Goal: Transaction & Acquisition: Obtain resource

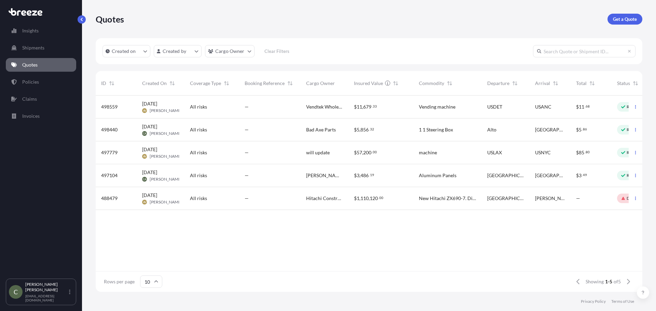
scroll to position [195, 541]
click at [617, 21] on p "Get a Quote" at bounding box center [625, 19] width 24 height 7
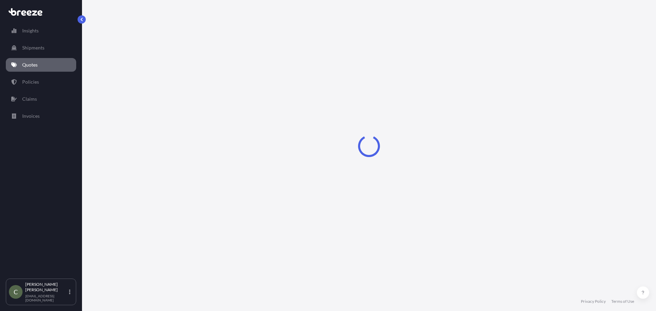
select select "Sea"
select select "1"
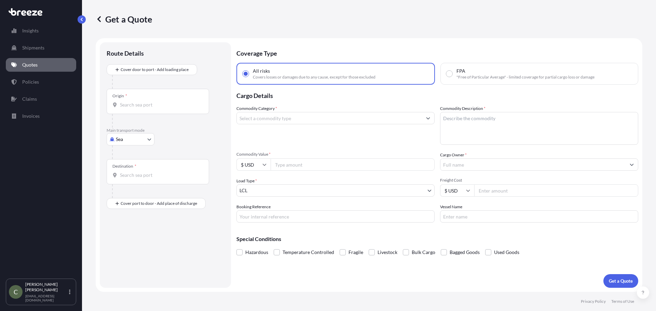
click at [144, 140] on body "Insights Shipments Quotes Policies Claims Invoices C [PERSON_NAME] [EMAIL_ADDRE…" at bounding box center [328, 155] width 656 height 311
click at [124, 180] on span "Road" at bounding box center [124, 181] width 11 height 7
select select "Road"
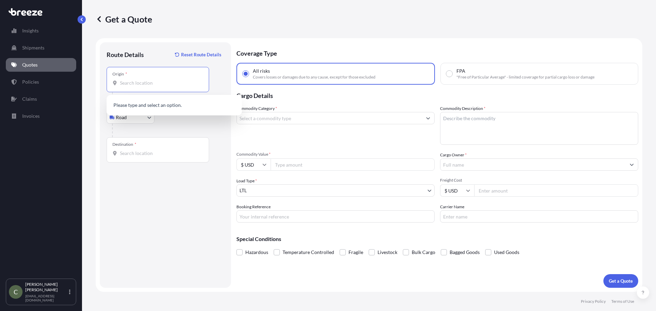
click at [135, 80] on input "Origin *" at bounding box center [160, 83] width 81 height 7
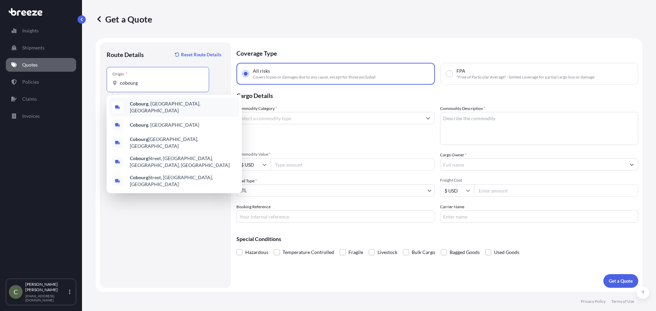
click at [142, 107] on b "Cobourg" at bounding box center [139, 104] width 18 height 6
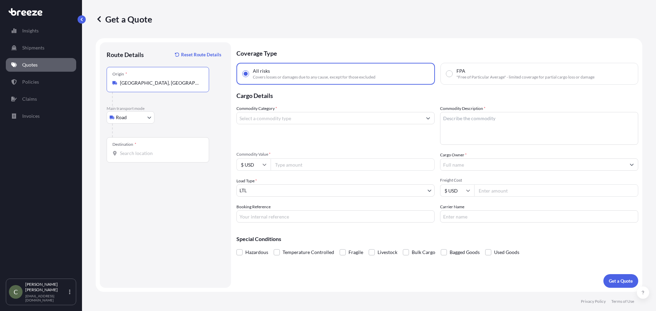
type input "[GEOGRAPHIC_DATA], [GEOGRAPHIC_DATA], [GEOGRAPHIC_DATA]"
click at [157, 150] on input "Destination *" at bounding box center [160, 153] width 81 height 7
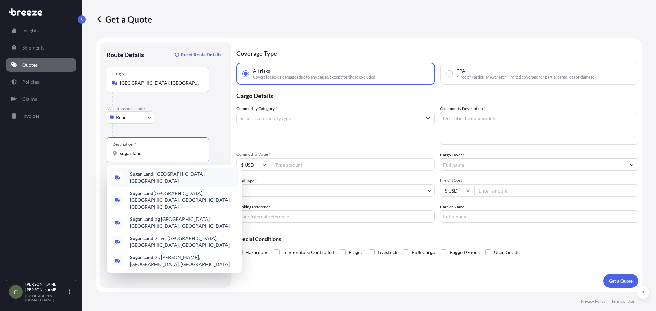
click at [150, 174] on b "Sugar Land" at bounding box center [142, 174] width 24 height 6
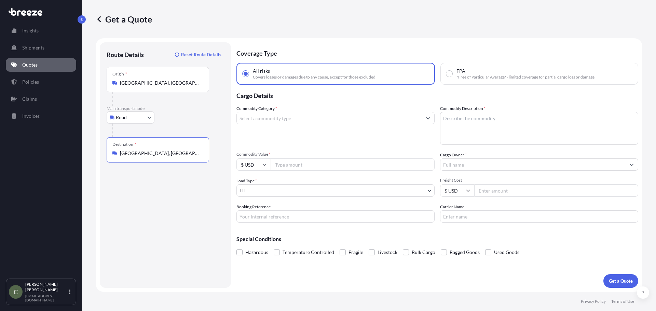
type input "[GEOGRAPHIC_DATA], [GEOGRAPHIC_DATA], [GEOGRAPHIC_DATA]"
click at [282, 119] on input "Commodity Category *" at bounding box center [329, 118] width 185 height 12
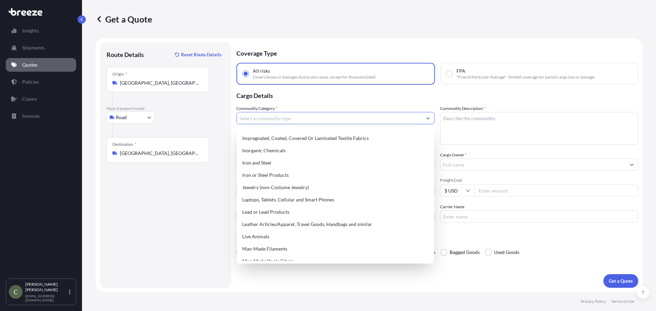
scroll to position [922, 0]
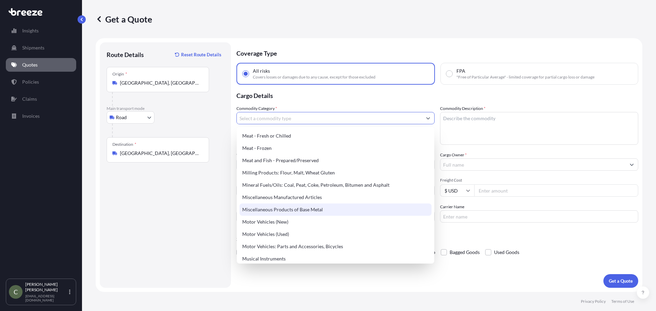
click at [293, 207] on div "Miscellaneous Products of Base Metal" at bounding box center [335, 209] width 192 height 12
type input "Miscellaneous Products of Base Metal"
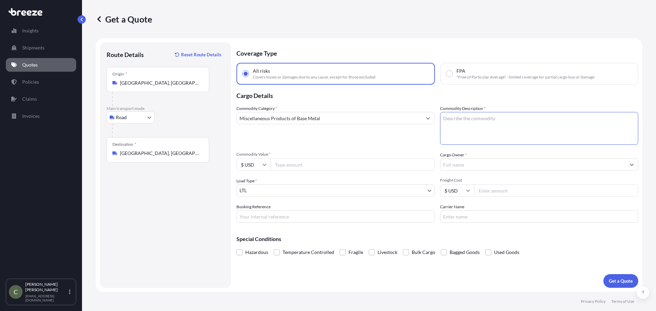
click at [443, 116] on textarea "Commodity Description *" at bounding box center [539, 128] width 198 height 33
type textarea "Conveying Products"
click at [469, 168] on input "Cargo Owner *" at bounding box center [532, 164] width 185 height 12
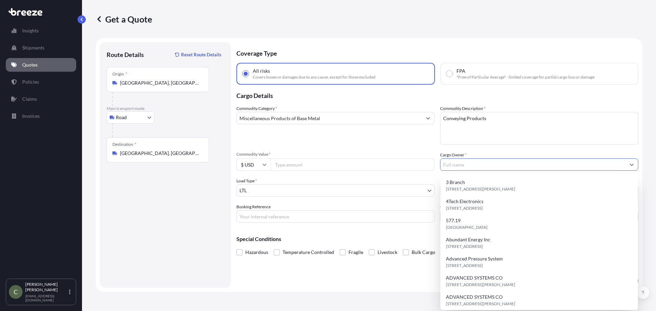
click at [365, 166] on input "Commodity Value *" at bounding box center [352, 164] width 164 height 12
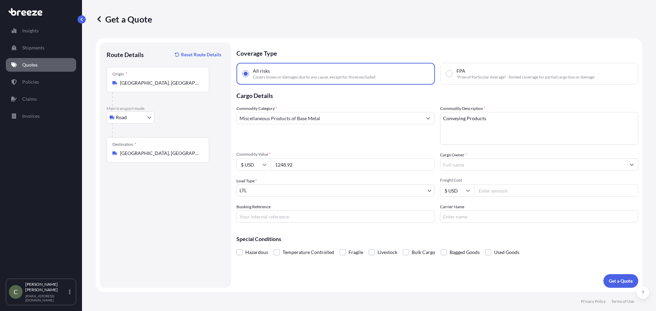
type input "1248.92"
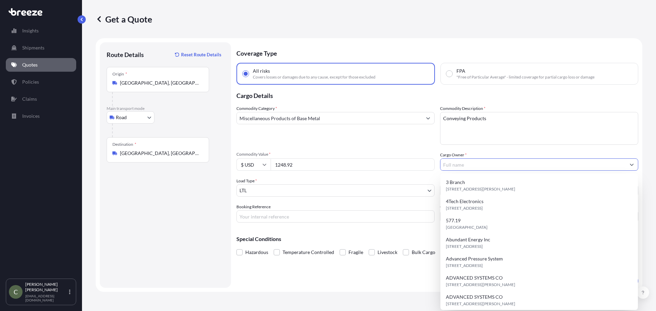
click at [469, 167] on input "Cargo Owner *" at bounding box center [532, 164] width 185 height 12
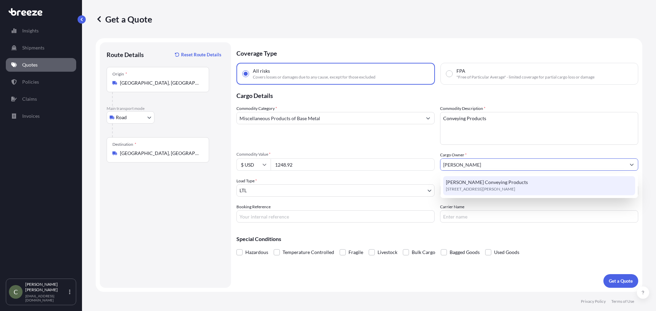
click at [470, 187] on span "[STREET_ADDRESS][PERSON_NAME]" at bounding box center [480, 189] width 69 height 7
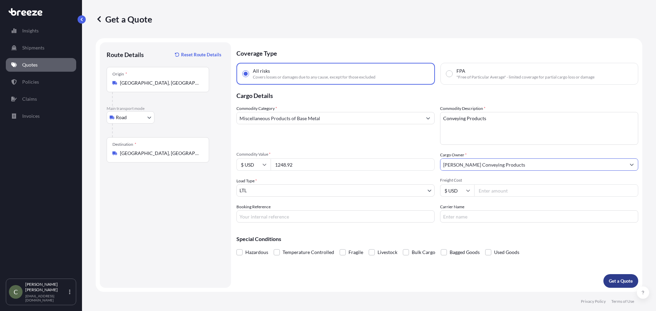
type input "[PERSON_NAME] Conveying Products"
click at [615, 278] on p "Get a Quote" at bounding box center [620, 281] width 24 height 7
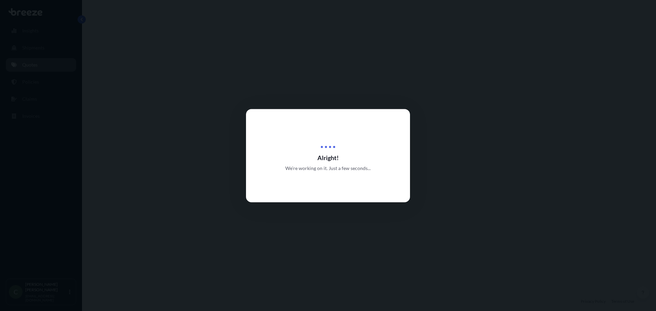
select select "Road"
select select "1"
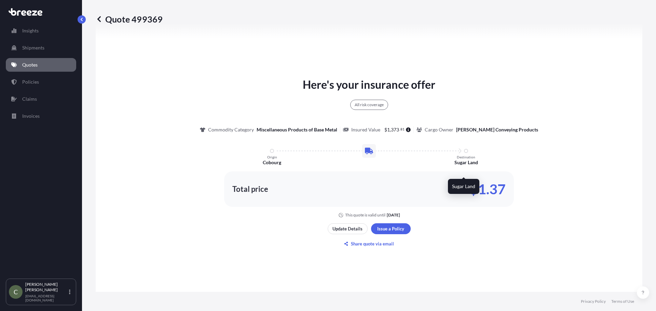
scroll to position [324, 0]
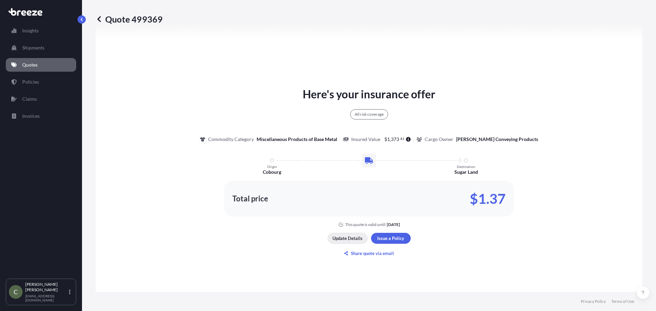
click at [343, 239] on p "Update Details" at bounding box center [347, 238] width 30 height 7
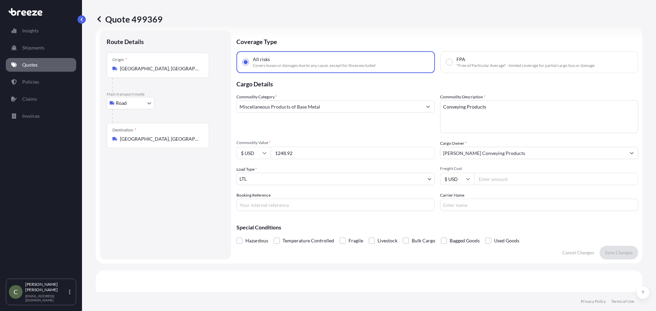
scroll to position [11, 0]
drag, startPoint x: 295, startPoint y: 153, endPoint x: 254, endPoint y: 154, distance: 41.0
click at [254, 154] on div "$ USD 1248.92" at bounding box center [335, 153] width 198 height 12
type input "18982.96"
click at [612, 253] on p "Save Changes" at bounding box center [619, 253] width 28 height 7
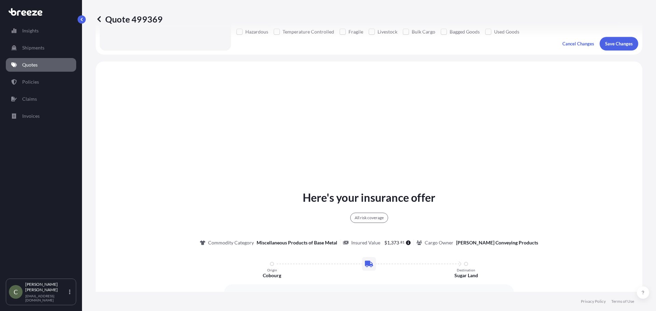
scroll to position [248, 0]
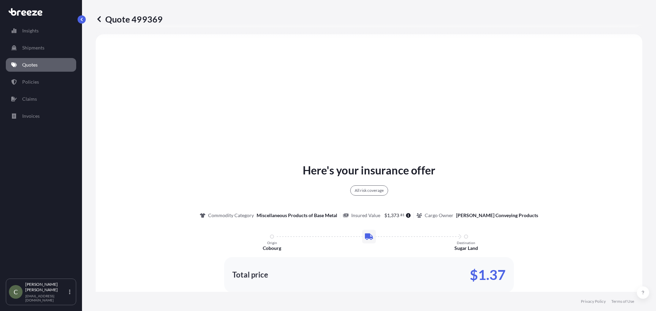
select select "Road"
select select "1"
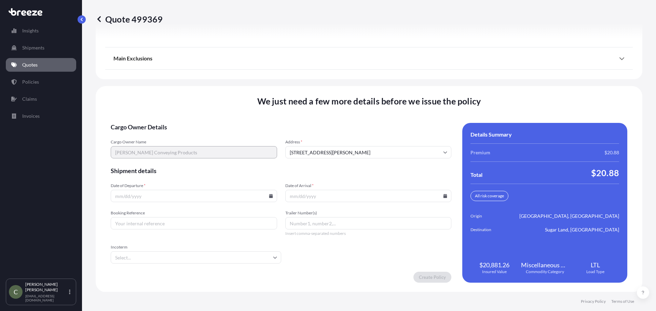
scroll to position [874, 0]
click at [269, 194] on icon at bounding box center [271, 196] width 4 height 4
click at [195, 136] on button "18" at bounding box center [192, 134] width 11 height 11
type input "[DATE]"
click at [443, 197] on icon at bounding box center [445, 196] width 4 height 4
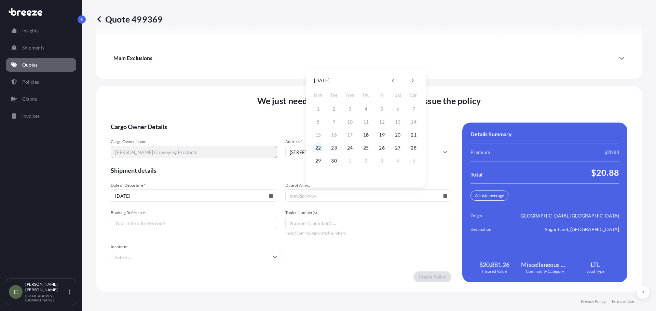
click at [312, 148] on button "22" at bounding box center [317, 147] width 11 height 11
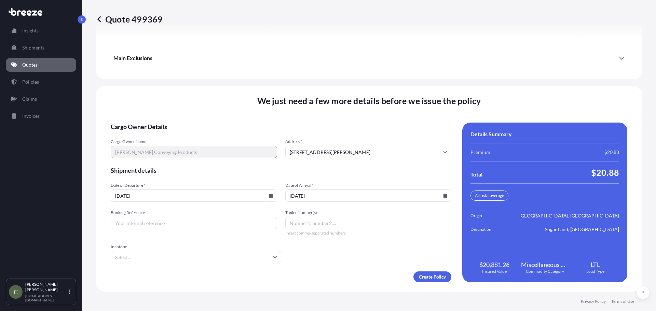
type input "[DATE]"
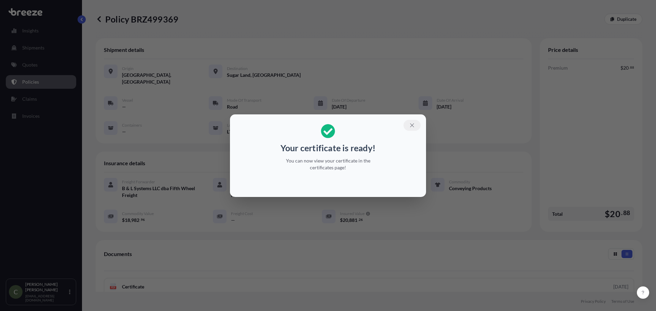
click at [414, 126] on icon "button" at bounding box center [412, 125] width 6 height 6
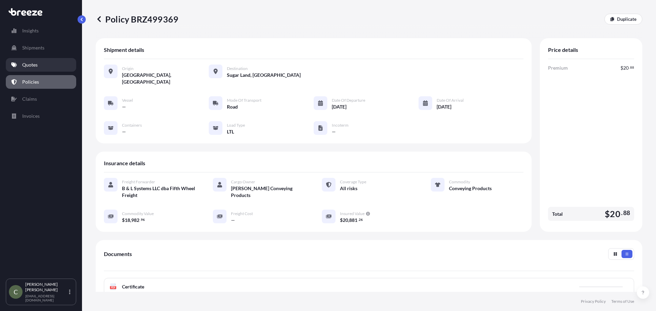
click at [37, 63] on p "Quotes" at bounding box center [29, 64] width 15 height 7
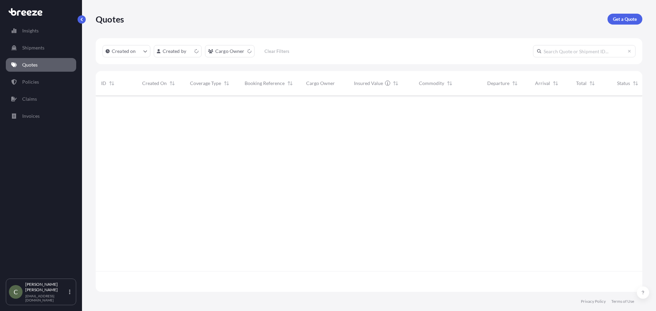
scroll to position [195, 541]
click at [612, 20] on link "Get a Quote" at bounding box center [624, 19] width 35 height 11
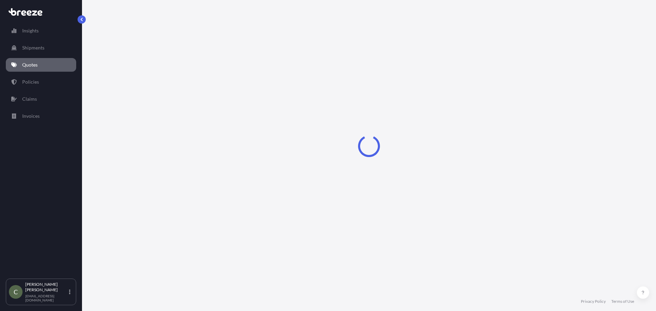
select select "Sea"
select select "1"
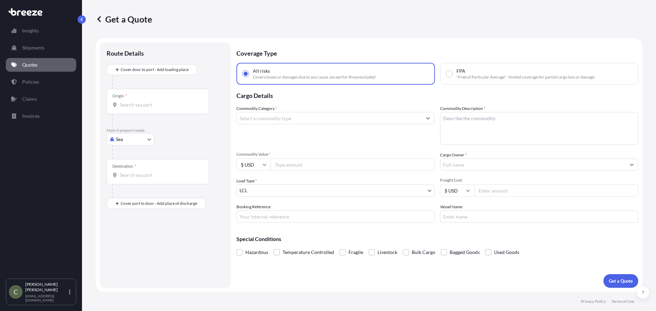
click at [136, 142] on body "Insights Shipments Quotes Policies Claims Invoices C [PERSON_NAME] [EMAIL_ADDRE…" at bounding box center [328, 155] width 656 height 311
click at [131, 179] on div "Road" at bounding box center [130, 181] width 42 height 12
select select "Road"
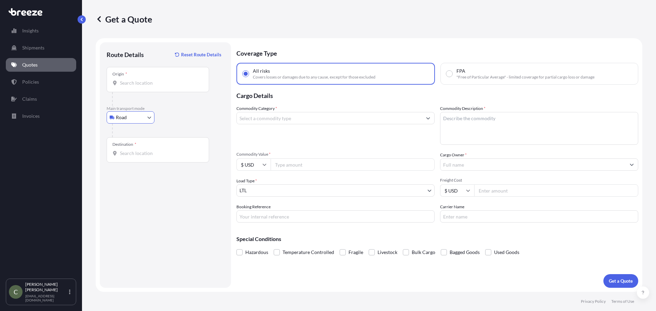
click at [156, 85] on input "Origin *" at bounding box center [160, 83] width 81 height 7
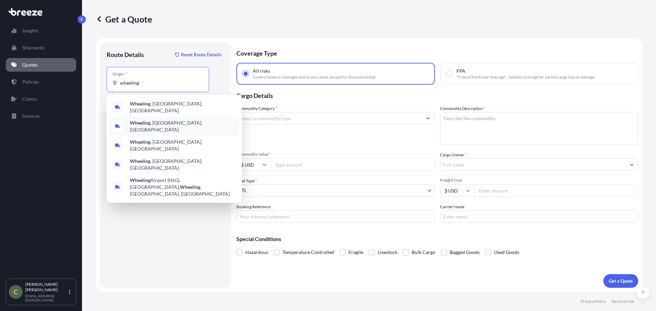
click at [157, 119] on span "Wheeling , [GEOGRAPHIC_DATA], [GEOGRAPHIC_DATA]" at bounding box center [183, 126] width 107 height 14
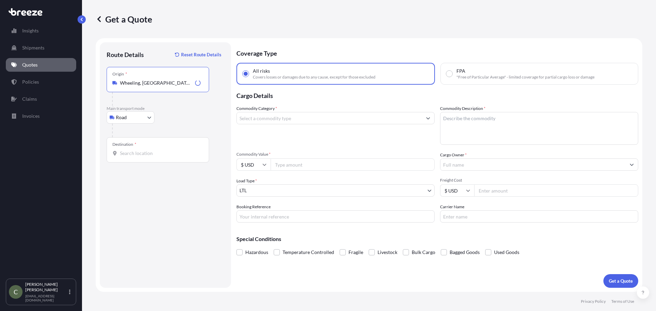
type input "Wheeling, [GEOGRAPHIC_DATA], [GEOGRAPHIC_DATA]"
click at [144, 156] on input "Destination *" at bounding box center [160, 153] width 81 height 7
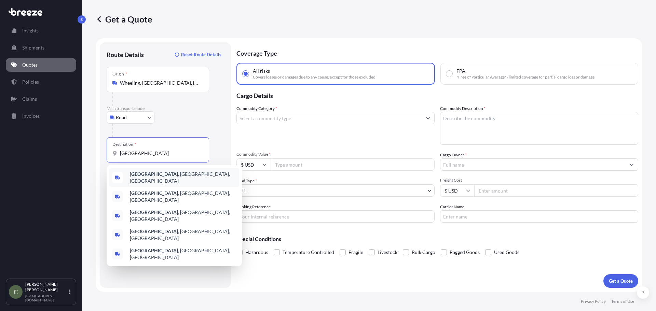
click at [145, 176] on b "[GEOGRAPHIC_DATA]" at bounding box center [154, 174] width 48 height 6
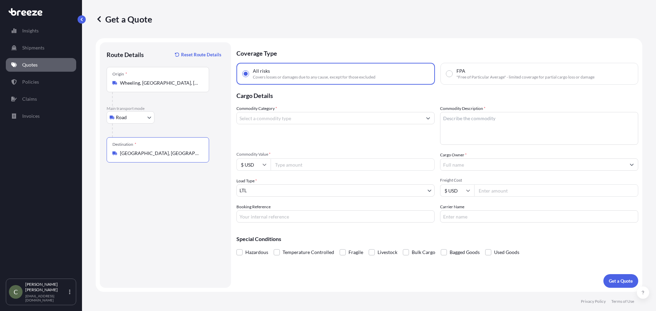
type input "[GEOGRAPHIC_DATA], [GEOGRAPHIC_DATA], [GEOGRAPHIC_DATA]"
click at [258, 120] on input "Commodity Category *" at bounding box center [329, 118] width 185 height 12
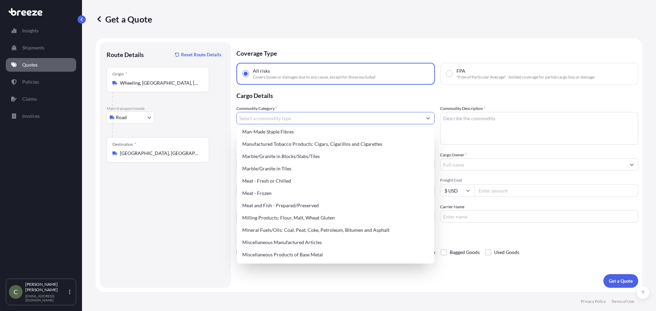
scroll to position [902, 0]
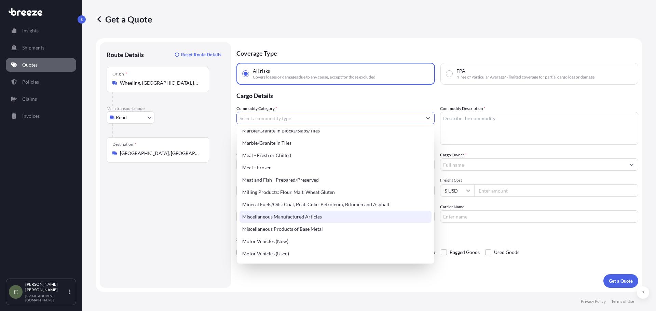
click at [352, 217] on div "Miscellaneous Manufactured Articles" at bounding box center [335, 217] width 192 height 12
type input "Miscellaneous Manufactured Articles"
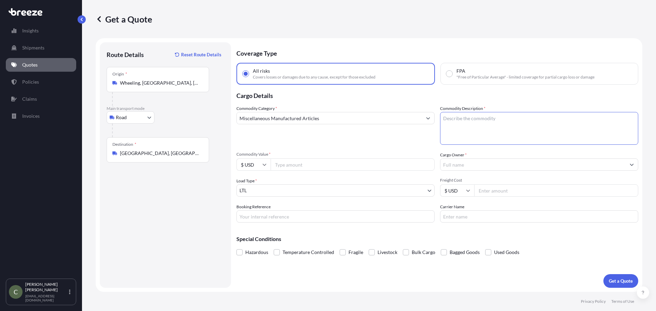
click at [482, 126] on textarea "Commodity Description *" at bounding box center [539, 128] width 198 height 33
type textarea "Wood table top"
click at [344, 163] on input "Commodity Value *" at bounding box center [352, 164] width 164 height 12
click at [346, 166] on input "Commodity Value *" at bounding box center [352, 164] width 164 height 12
type input "633.10"
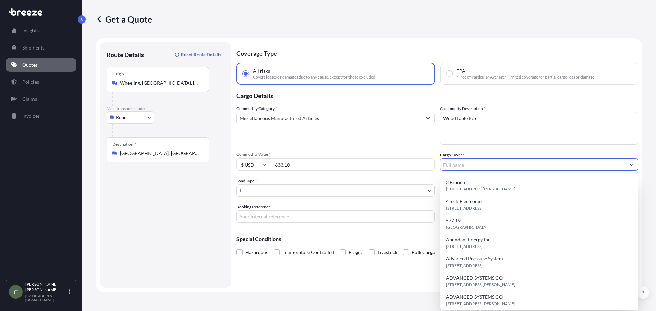
click at [465, 166] on input "Cargo Owner *" at bounding box center [532, 164] width 185 height 12
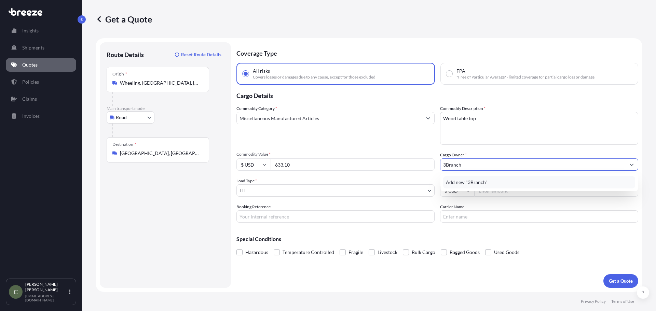
click at [467, 185] on span "Add new "3Branch"" at bounding box center [467, 182] width 42 height 7
type input "3Branch"
click at [494, 191] on input "Freight Cost" at bounding box center [556, 190] width 164 height 12
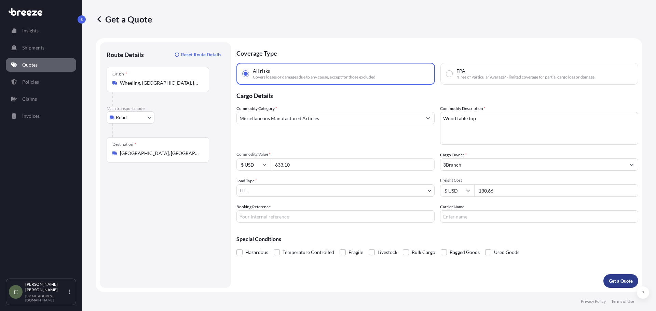
type input "130.66"
click at [622, 279] on p "Get a Quote" at bounding box center [620, 281] width 24 height 7
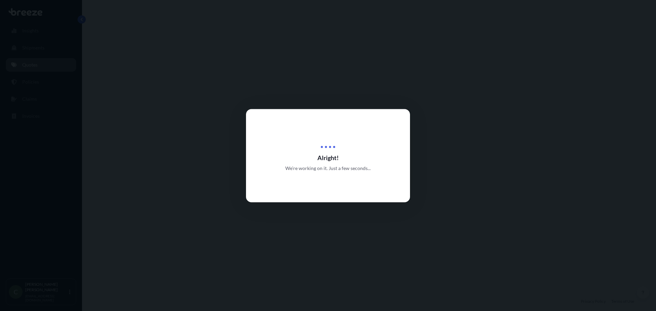
select select "Road"
select select "1"
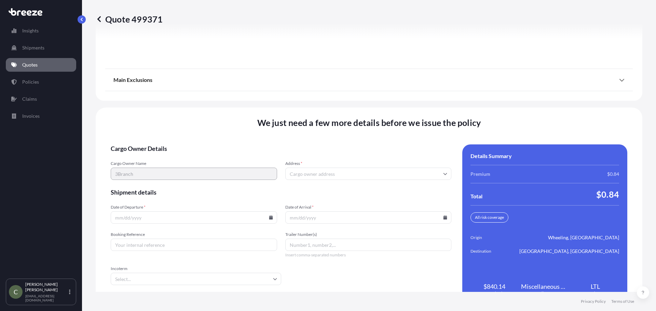
scroll to position [881, 0]
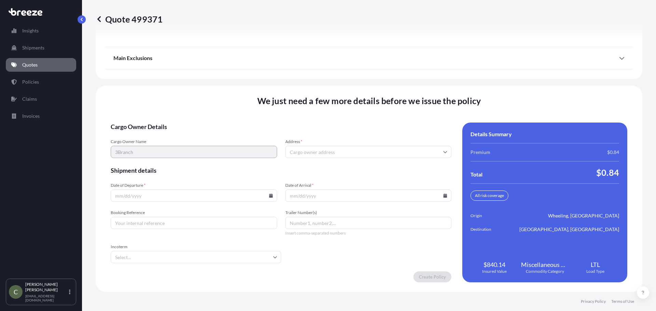
click at [291, 150] on input "Address *" at bounding box center [368, 152] width 166 height 12
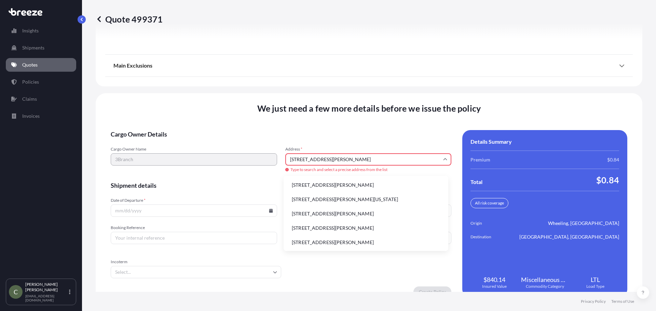
click at [339, 190] on li "[STREET_ADDRESS][PERSON_NAME]" at bounding box center [365, 185] width 159 height 13
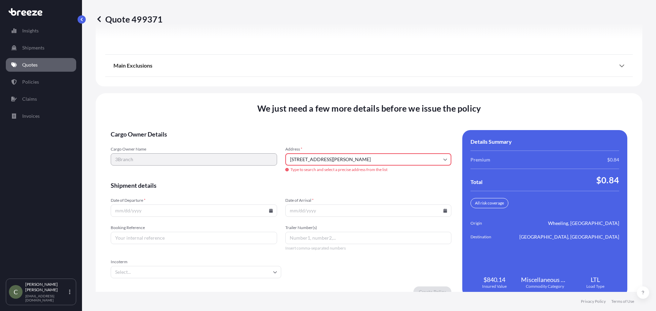
type input "[STREET_ADDRESS][PERSON_NAME]"
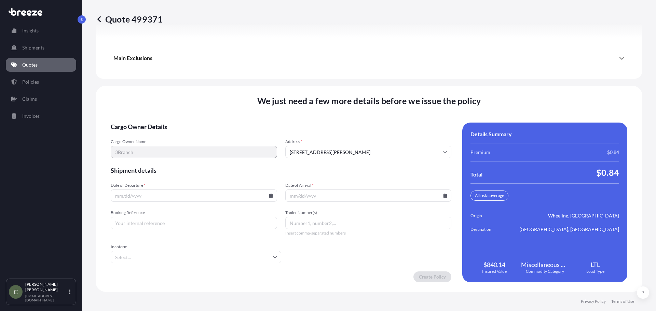
click at [269, 194] on icon at bounding box center [271, 196] width 4 height 4
click at [195, 133] on button "18" at bounding box center [192, 134] width 11 height 11
type input "[DATE]"
click at [311, 194] on input "Date of Arrival *" at bounding box center [368, 195] width 166 height 12
click at [443, 194] on icon at bounding box center [445, 196] width 4 height 4
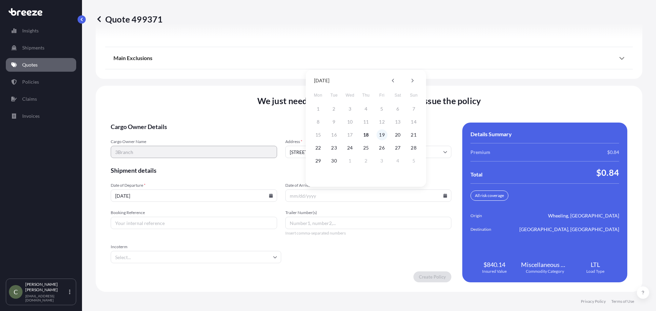
click at [382, 135] on button "19" at bounding box center [381, 134] width 11 height 11
type input "[DATE]"
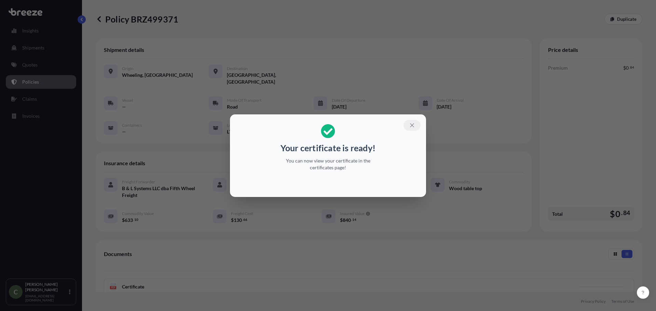
click at [413, 129] on button "button" at bounding box center [411, 125] width 17 height 11
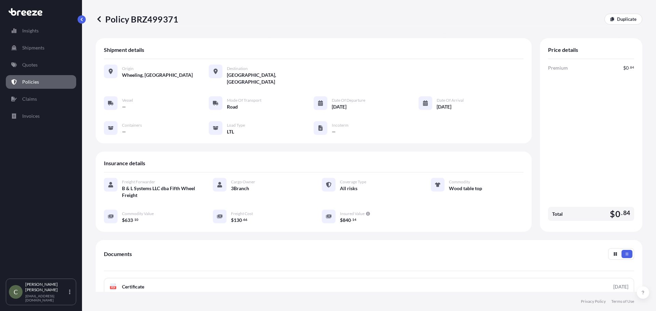
scroll to position [100, 0]
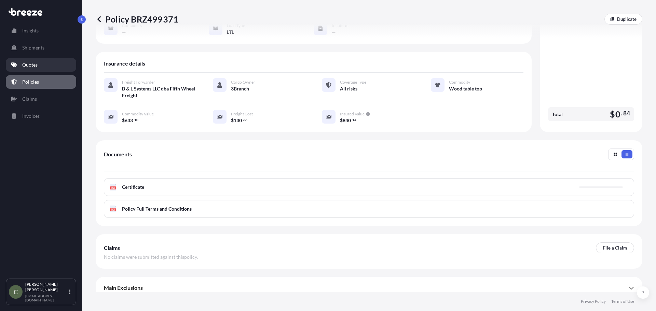
click at [42, 60] on link "Quotes" at bounding box center [41, 65] width 70 height 14
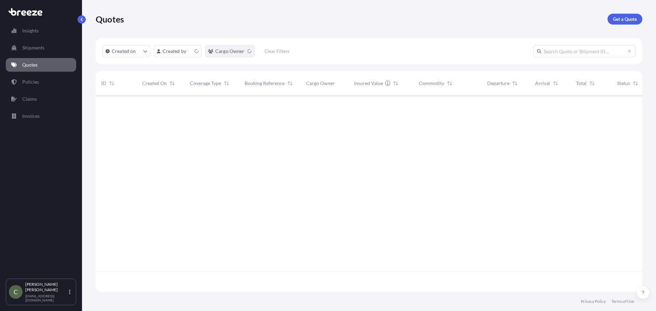
scroll to position [195, 541]
click at [617, 20] on p "Get a Quote" at bounding box center [625, 19] width 24 height 7
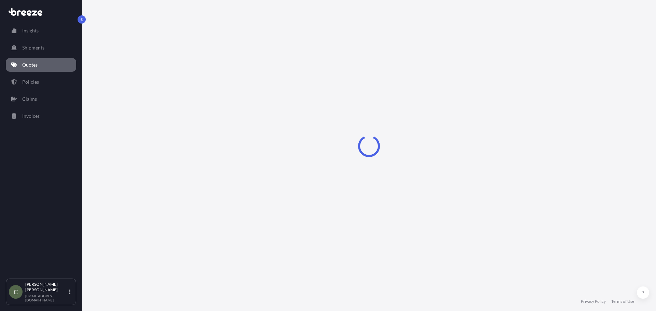
select select "Sea"
select select "1"
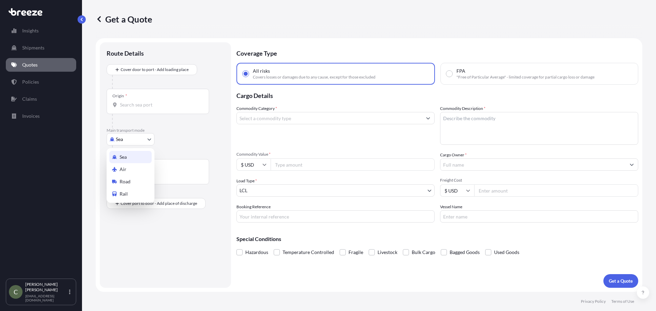
click at [149, 142] on body "Insights Shipments Quotes Policies Claims Invoices C [PERSON_NAME] [EMAIL_ADDRE…" at bounding box center [328, 155] width 656 height 311
click at [128, 182] on span "Road" at bounding box center [124, 181] width 11 height 7
select select "Road"
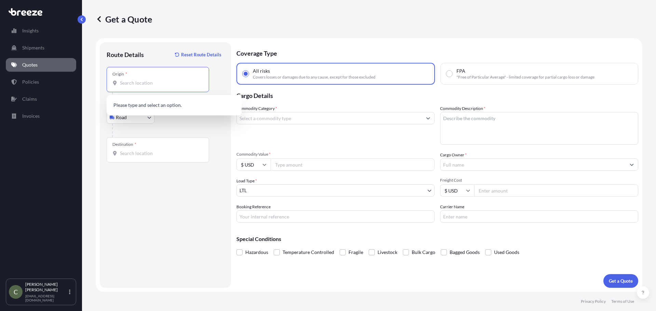
click at [141, 83] on input "Origin *" at bounding box center [160, 83] width 81 height 7
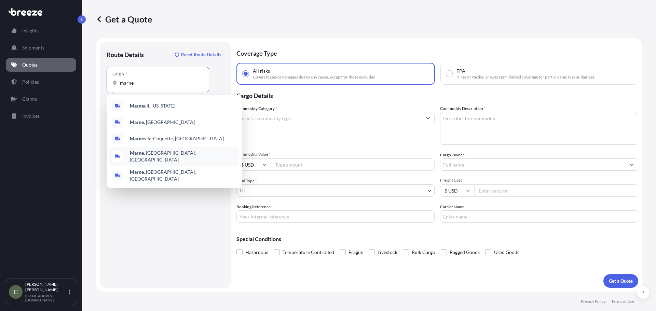
click at [149, 154] on span "[GEOGRAPHIC_DATA] , [GEOGRAPHIC_DATA], [GEOGRAPHIC_DATA]" at bounding box center [183, 157] width 107 height 14
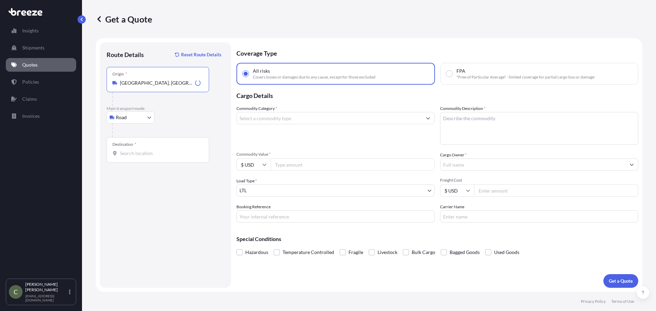
type input "[GEOGRAPHIC_DATA], [GEOGRAPHIC_DATA], [GEOGRAPHIC_DATA]"
click at [137, 153] on input "Destination *" at bounding box center [160, 153] width 81 height 7
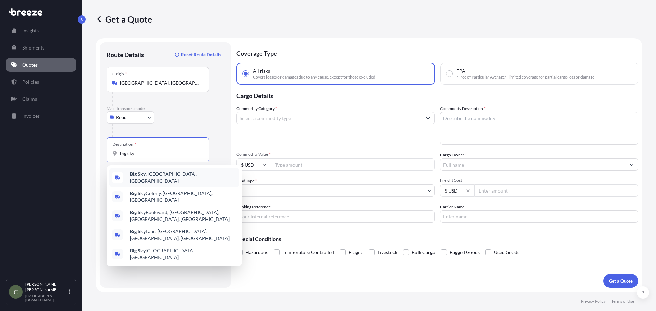
click at [151, 179] on span "Big Sky , [GEOGRAPHIC_DATA], [GEOGRAPHIC_DATA]" at bounding box center [183, 178] width 107 height 14
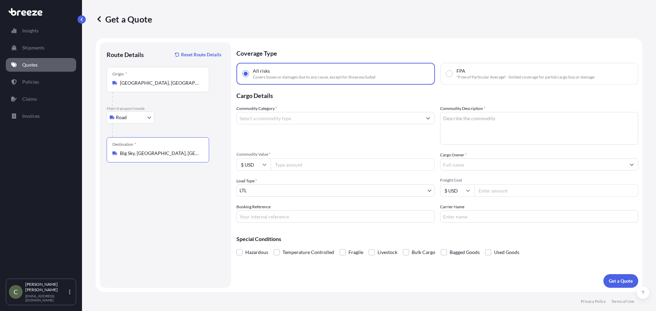
type input "Big Sky, [GEOGRAPHIC_DATA], [GEOGRAPHIC_DATA]"
click at [282, 116] on input "Commodity Category *" at bounding box center [329, 118] width 185 height 12
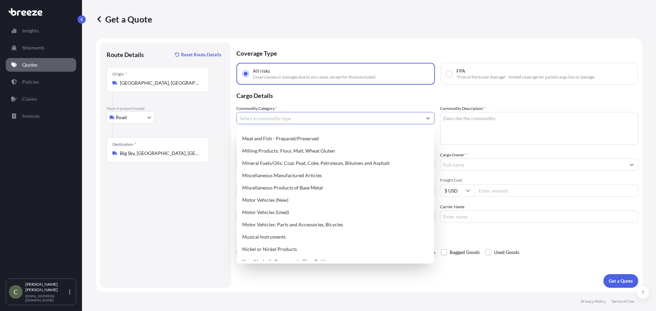
scroll to position [934, 0]
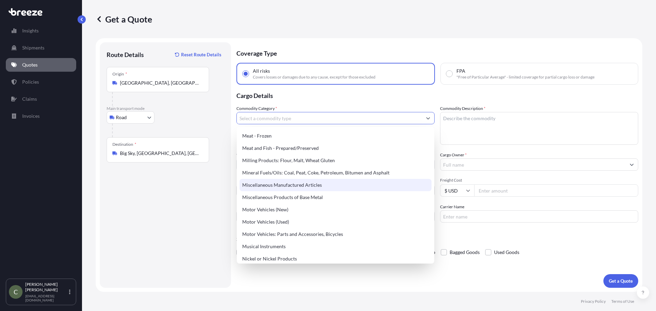
click at [290, 182] on div "Miscellaneous Manufactured Articles" at bounding box center [335, 185] width 192 height 12
type input "Miscellaneous Manufactured Articles"
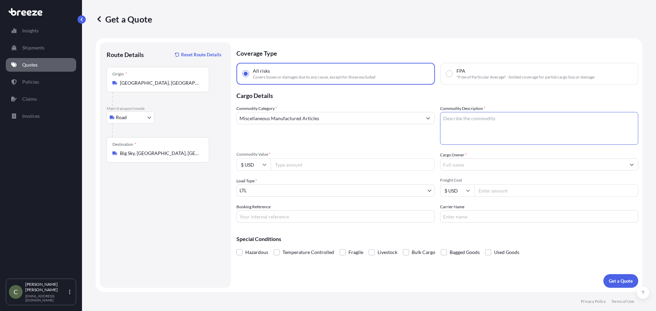
click at [478, 121] on textarea "Commodity Description *" at bounding box center [539, 128] width 198 height 33
type textarea "Pine Shiplap"
click at [334, 171] on div "Commodity Category * Miscellaneous Manufactured Articles Commodity Description …" at bounding box center [437, 163] width 402 height 117
click at [326, 170] on input "Commodity Value *" at bounding box center [352, 164] width 164 height 12
type input "4600"
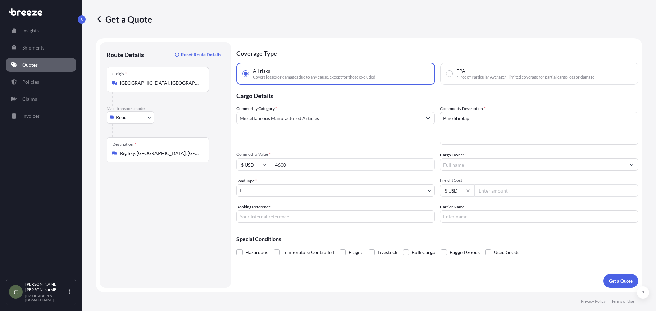
click at [460, 162] on input "Cargo Owner *" at bounding box center [532, 164] width 185 height 12
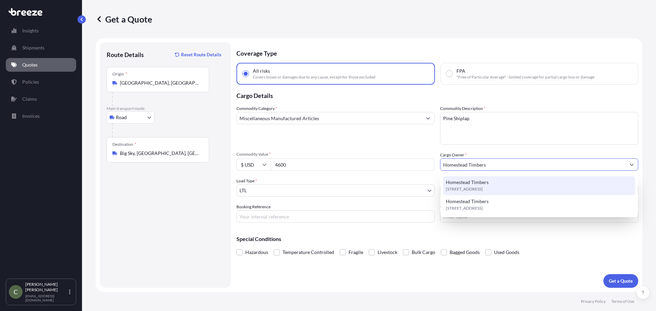
click at [469, 190] on span "[STREET_ADDRESS]" at bounding box center [464, 189] width 37 height 7
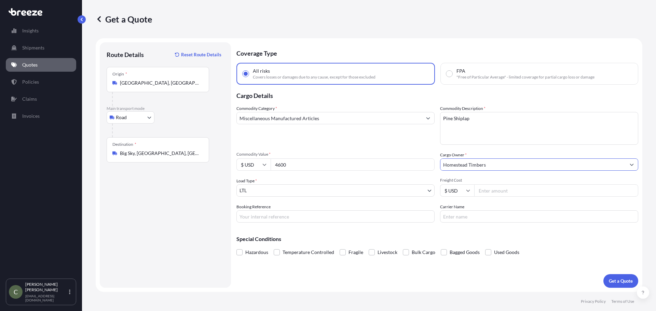
type input "Homestead Timbers"
click at [488, 196] on input "Freight Cost" at bounding box center [556, 190] width 164 height 12
type input "724.52"
click at [620, 281] on p "Get a Quote" at bounding box center [620, 281] width 24 height 7
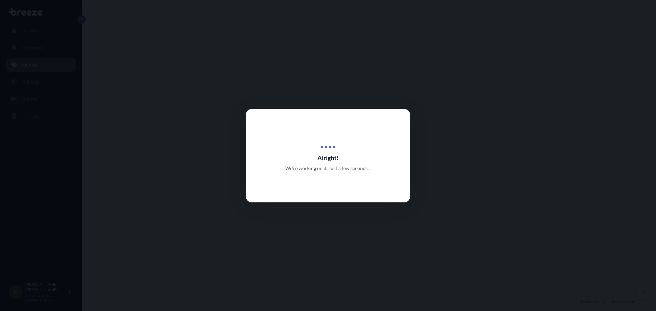
select select "Road"
select select "1"
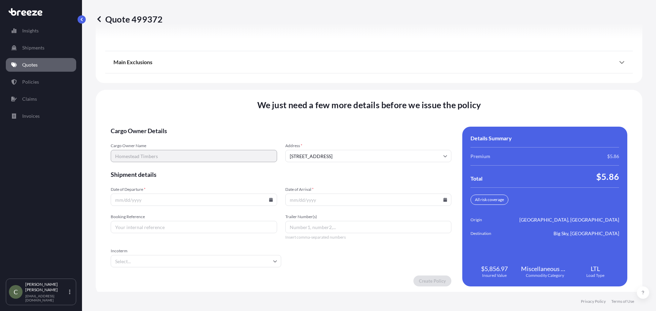
scroll to position [881, 0]
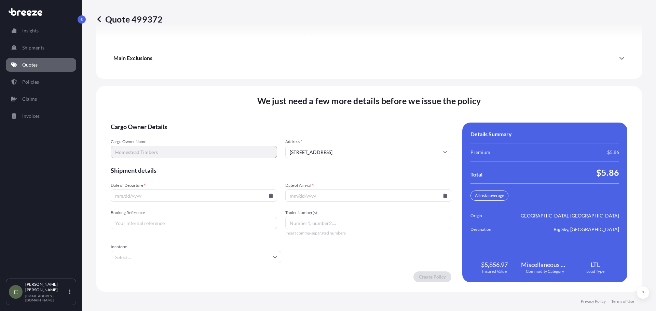
click at [270, 196] on icon at bounding box center [271, 196] width 4 height 4
click at [193, 134] on button "18" at bounding box center [192, 134] width 11 height 11
type input "[DATE]"
click at [443, 197] on icon at bounding box center [445, 196] width 4 height 4
click at [361, 159] on button "2" at bounding box center [365, 160] width 11 height 11
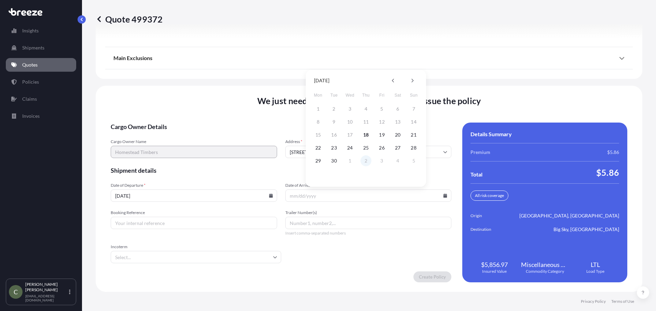
type input "[DATE]"
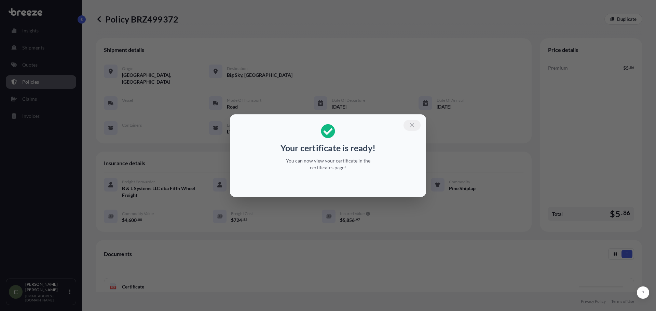
click at [411, 128] on button "button" at bounding box center [411, 125] width 17 height 11
